Goal: Transaction & Acquisition: Obtain resource

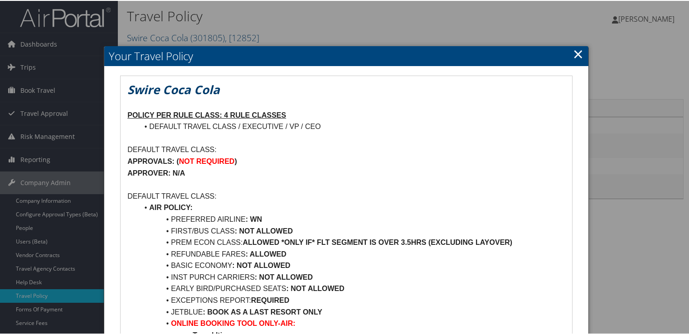
click at [578, 57] on link "×" at bounding box center [578, 53] width 10 height 18
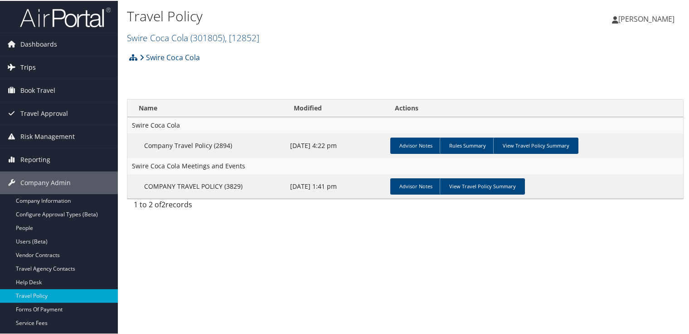
click at [42, 70] on link "Trips" at bounding box center [59, 66] width 118 height 23
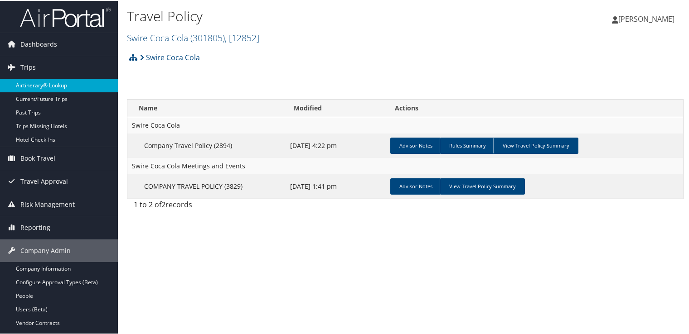
click at [50, 86] on link "Airtinerary® Lookup" at bounding box center [59, 85] width 118 height 14
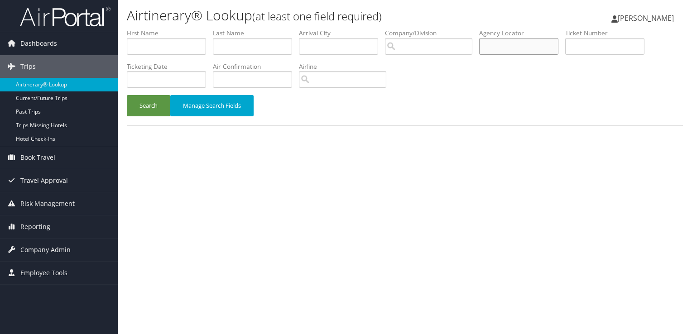
click at [501, 45] on input "text" at bounding box center [518, 46] width 79 height 17
paste input "D592G7"
type input "D592G7"
click at [138, 104] on button "Search" at bounding box center [148, 105] width 43 height 21
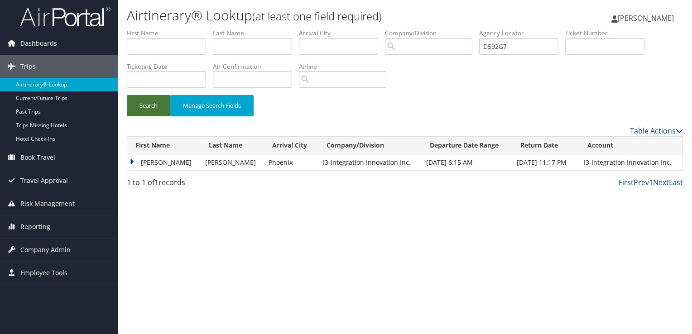
click at [152, 106] on button "Search" at bounding box center [148, 105] width 43 height 21
click at [154, 165] on td "[PERSON_NAME]" at bounding box center [163, 162] width 73 height 16
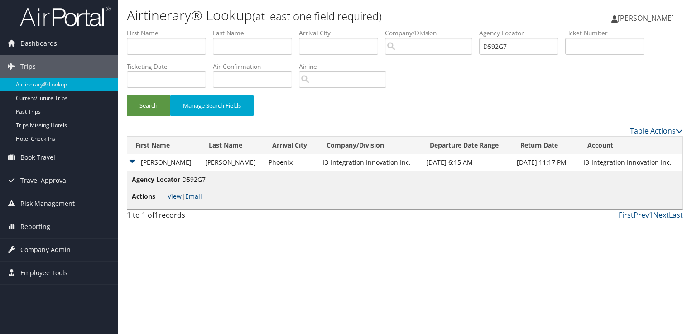
click at [183, 198] on span "View | Email" at bounding box center [185, 196] width 34 height 9
click at [178, 198] on link "View" at bounding box center [175, 196] width 14 height 9
click at [194, 196] on link "Email" at bounding box center [193, 196] width 17 height 9
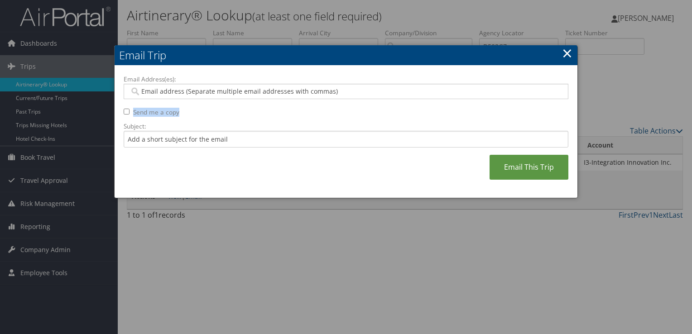
drag, startPoint x: 195, startPoint y: 102, endPoint x: 194, endPoint y: 110, distance: 7.4
click at [194, 110] on div "Email Address(es): Send me a copy Subject: Email This Trip" at bounding box center [346, 132] width 445 height 115
drag, startPoint x: 194, startPoint y: 110, endPoint x: 181, endPoint y: 91, distance: 22.9
click at [181, 91] on input "Email Address(es):" at bounding box center [346, 91] width 433 height 9
paste input "[PERSON_NAME][EMAIL_ADDRESS][PERSON_NAME][DOMAIN_NAME]"
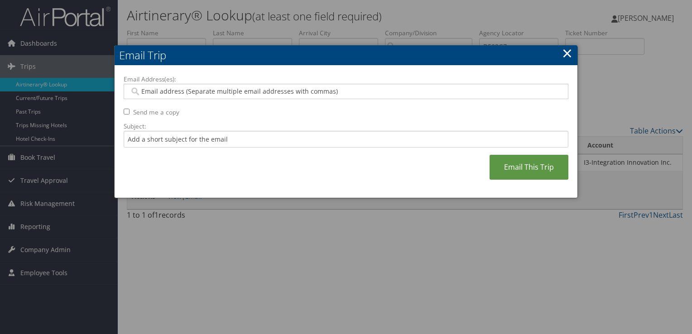
type input "[PERSON_NAME][EMAIL_ADDRESS][PERSON_NAME][DOMAIN_NAME]"
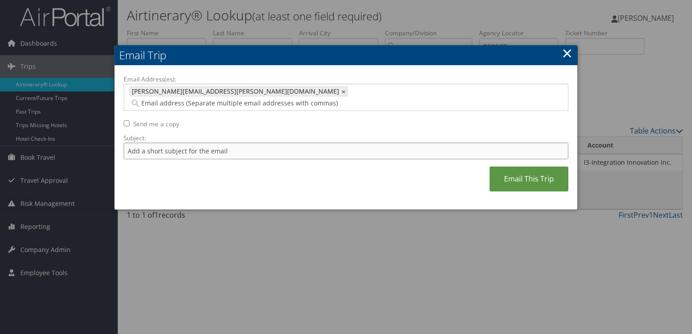
click at [191, 143] on input "Subject:" at bounding box center [346, 151] width 445 height 17
click at [127, 143] on input "Flight Confirmation [DATE]" at bounding box center [346, 151] width 445 height 17
click at [248, 143] on input "American Flight Confirmation [DATE]" at bounding box center [346, 151] width 445 height 17
drag, startPoint x: 258, startPoint y: 134, endPoint x: 215, endPoint y: 138, distance: 43.7
click at [215, 143] on input "American Flight Confirmation [DATE]" at bounding box center [346, 151] width 445 height 17
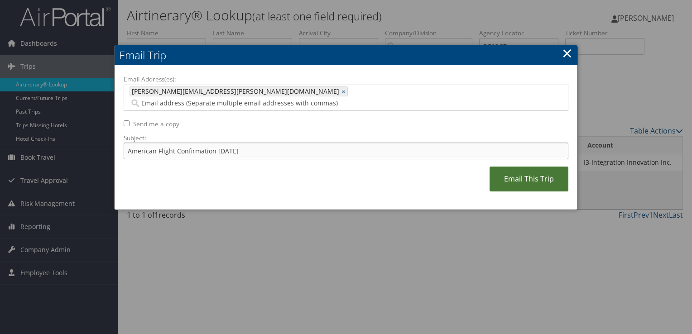
type input "American Flight Confirmation [DATE]"
click at [513, 167] on link "Email This Trip" at bounding box center [529, 179] width 79 height 25
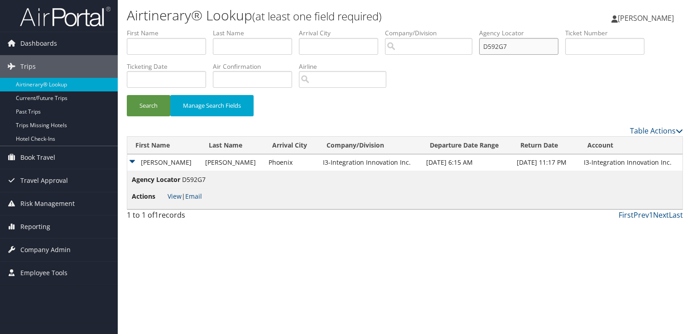
drag, startPoint x: 518, startPoint y: 48, endPoint x: 371, endPoint y: 77, distance: 150.2
click at [371, 29] on ul "First Name Last Name Departure City Arrival City Company/Division Airport/City …" at bounding box center [405, 29] width 556 height 0
paste input "9PZ62"
type input "D9PZ62"
click at [148, 107] on button "Search" at bounding box center [148, 105] width 43 height 21
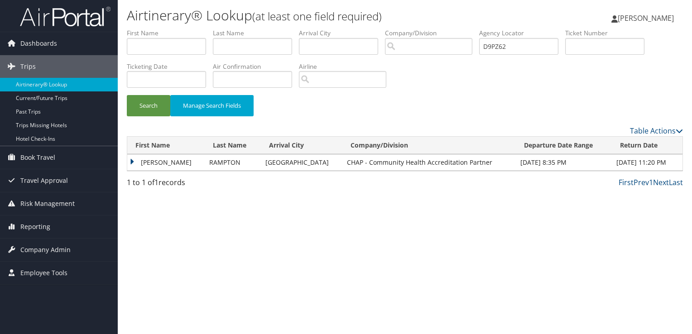
click at [173, 160] on td "[PERSON_NAME]" at bounding box center [165, 162] width 77 height 16
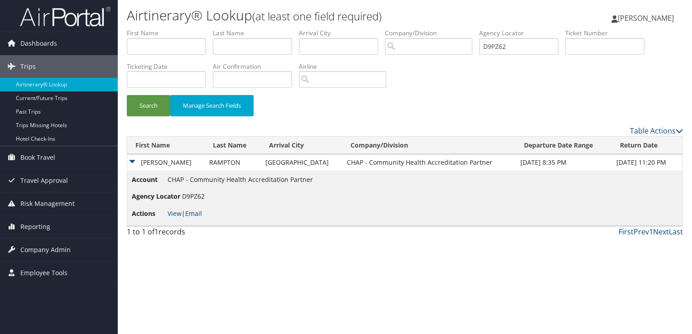
click at [196, 215] on link "Email" at bounding box center [193, 213] width 17 height 9
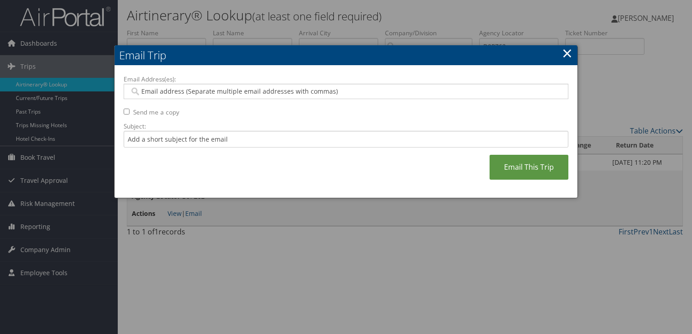
click at [187, 103] on div "Email Address(es): Send me a copy Subject: Email This Trip" at bounding box center [346, 132] width 445 height 115
click at [190, 96] on div at bounding box center [346, 91] width 445 height 15
paste input "[PERSON_NAME][EMAIL_ADDRESS][PERSON_NAME][DOMAIN_NAME]"
type input "[PERSON_NAME][EMAIL_ADDRESS][PERSON_NAME][DOMAIN_NAME]"
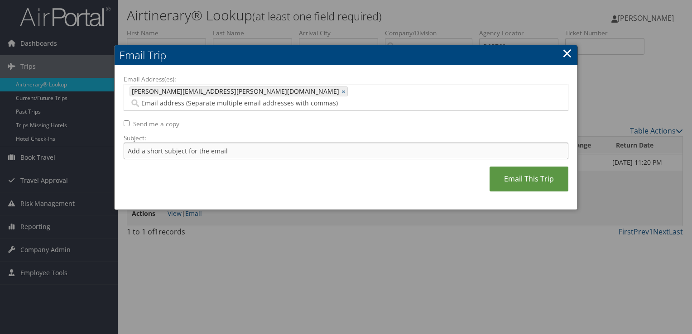
click at [185, 143] on input "Subject:" at bounding box center [346, 151] width 445 height 17
drag, startPoint x: 259, startPoint y: 139, endPoint x: 219, endPoint y: 140, distance: 40.4
click at [219, 143] on input "Southwest Flight Confirmation [DATE]" at bounding box center [346, 151] width 445 height 17
type input "Southwest Flight Confirmation [DATE]"
click at [530, 174] on link "Email This Trip" at bounding box center [529, 179] width 79 height 25
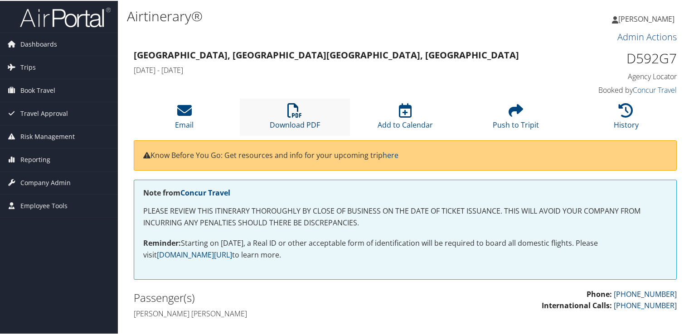
click at [290, 116] on icon at bounding box center [294, 109] width 14 height 14
